Goal: Task Accomplishment & Management: Use online tool/utility

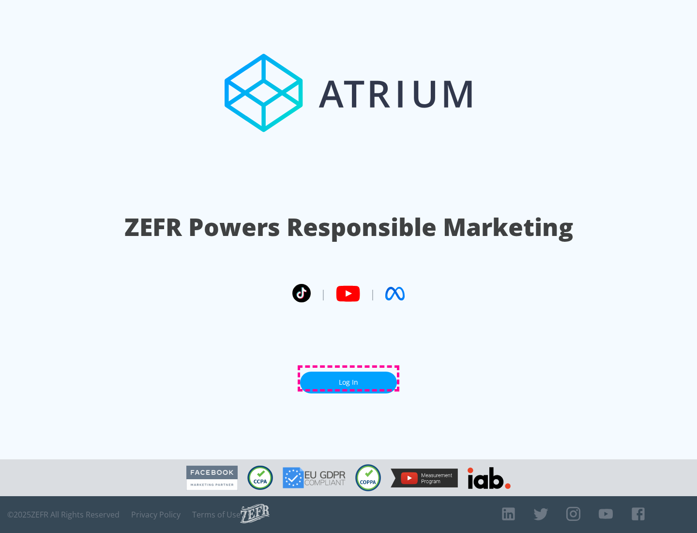
click at [349, 378] on link "Log In" at bounding box center [348, 382] width 97 height 22
